Goal: Task Accomplishment & Management: Manage account settings

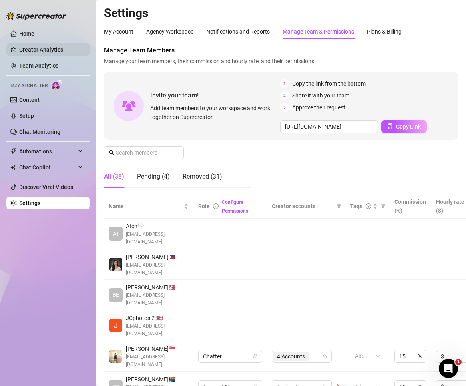
click at [40, 46] on link "Creator Analytics" at bounding box center [51, 49] width 64 height 13
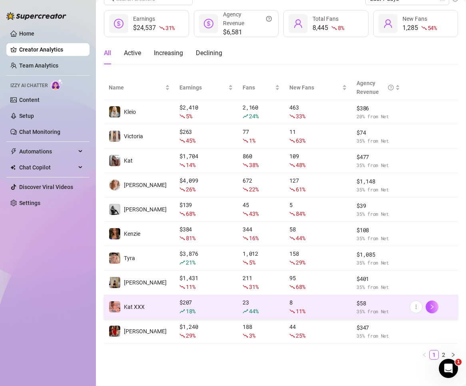
scroll to position [42, 0]
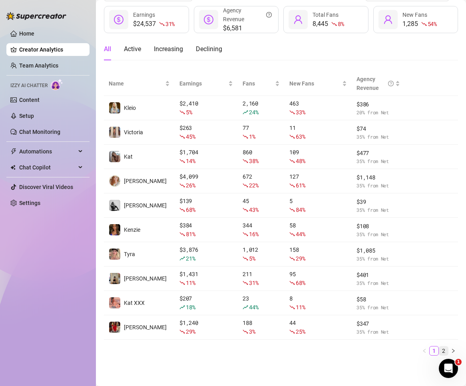
click at [348, 347] on link "2" at bounding box center [443, 350] width 9 height 9
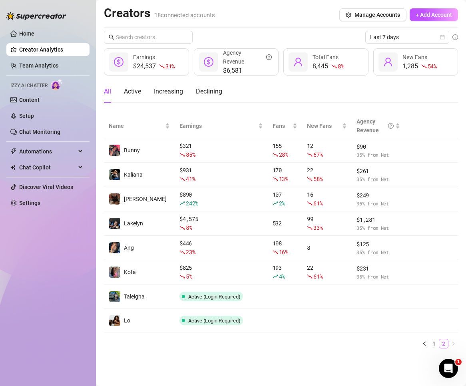
scroll to position [0, 0]
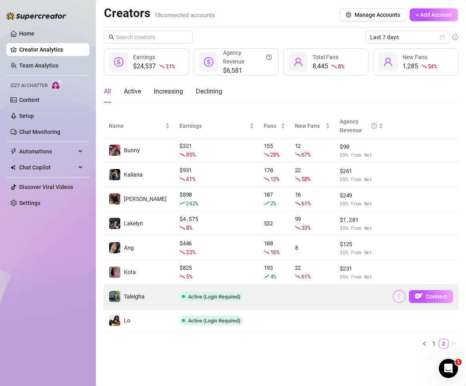
click at [348, 297] on icon "more" at bounding box center [399, 296] width 6 height 6
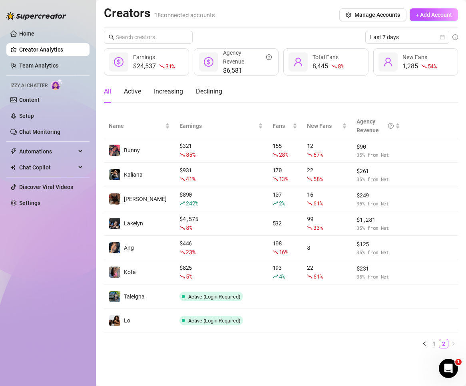
click at [348, 359] on main "Creators 18 connected accounts Manage Accounts + Add Account Last 7 days $24,53…" at bounding box center [281, 193] width 370 height 386
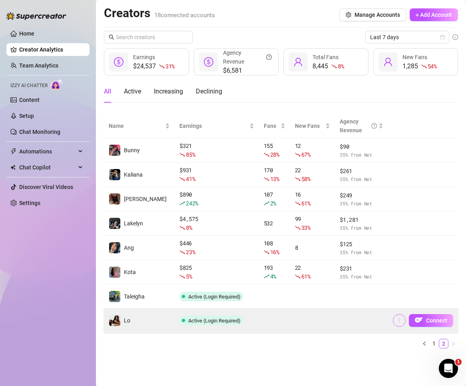
click at [348, 322] on icon "more" at bounding box center [399, 320] width 6 height 6
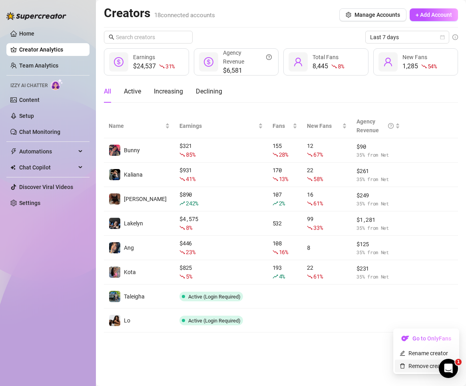
click at [348, 363] on link "Remove creator" at bounding box center [423, 366] width 48 height 6
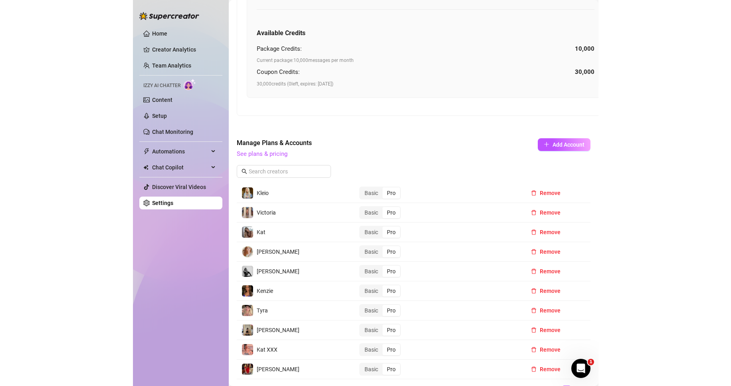
scroll to position [399, 0]
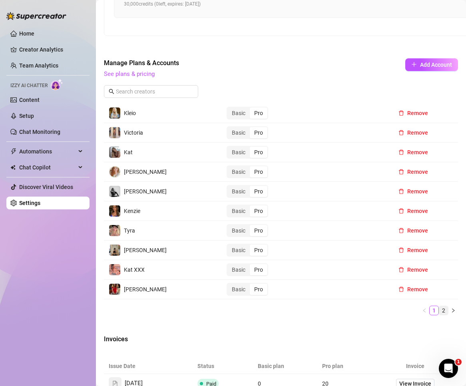
click at [348, 313] on link "2" at bounding box center [443, 310] width 9 height 9
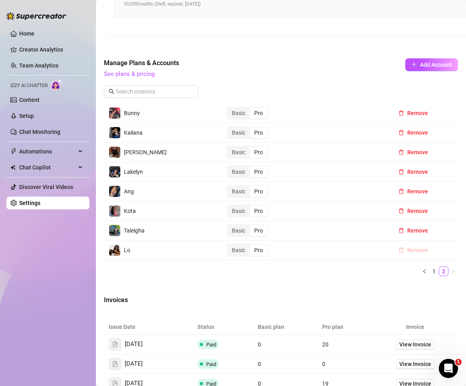
click at [348, 252] on span "Remove" at bounding box center [417, 250] width 21 height 6
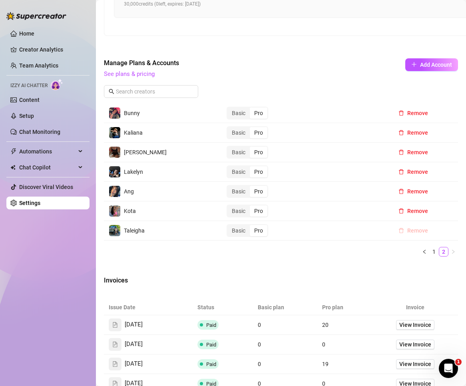
click at [348, 230] on span "Remove" at bounding box center [417, 230] width 21 height 6
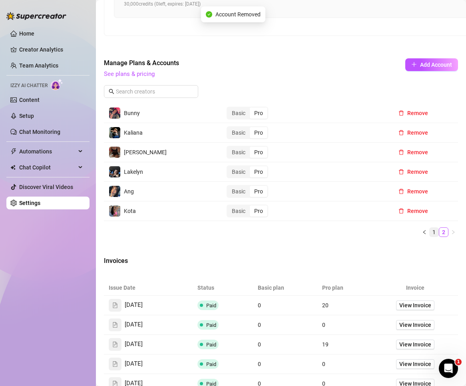
click at [348, 230] on link "1" at bounding box center [433, 232] width 9 height 9
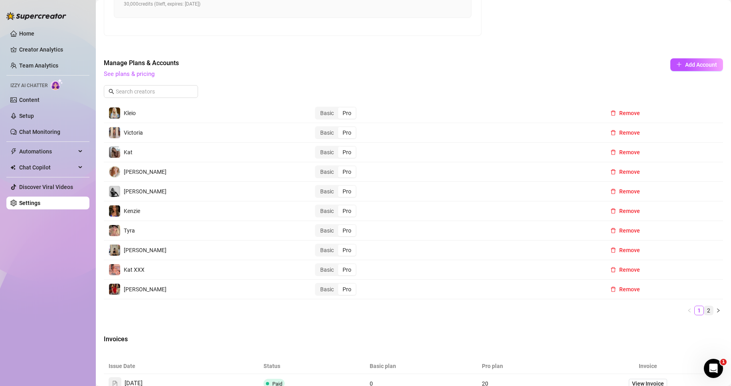
click at [348, 310] on link "2" at bounding box center [709, 310] width 9 height 9
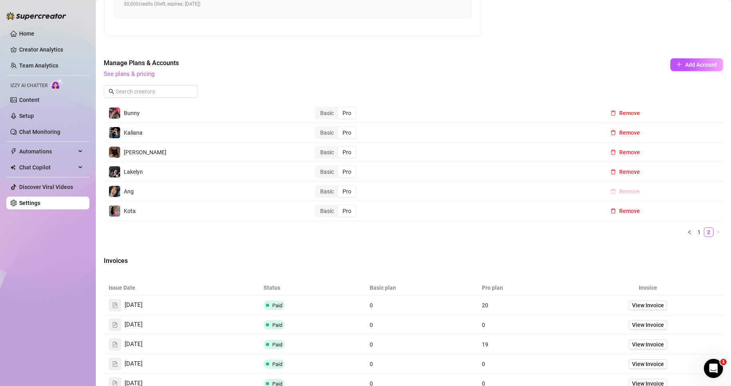
click at [348, 190] on span "Remove" at bounding box center [629, 191] width 21 height 6
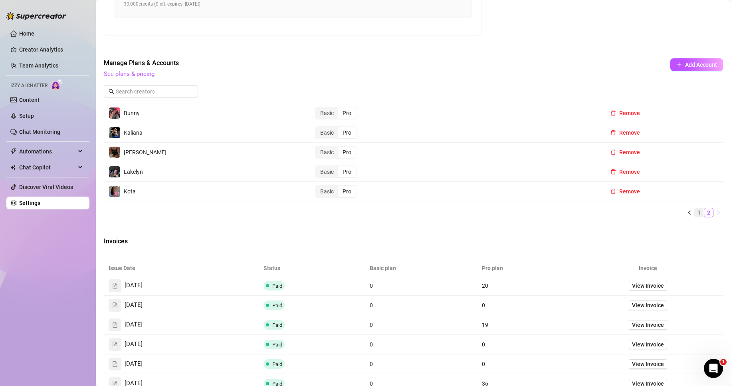
click at [348, 213] on link "1" at bounding box center [699, 212] width 9 height 9
